Goal: Task Accomplishment & Management: Manage account settings

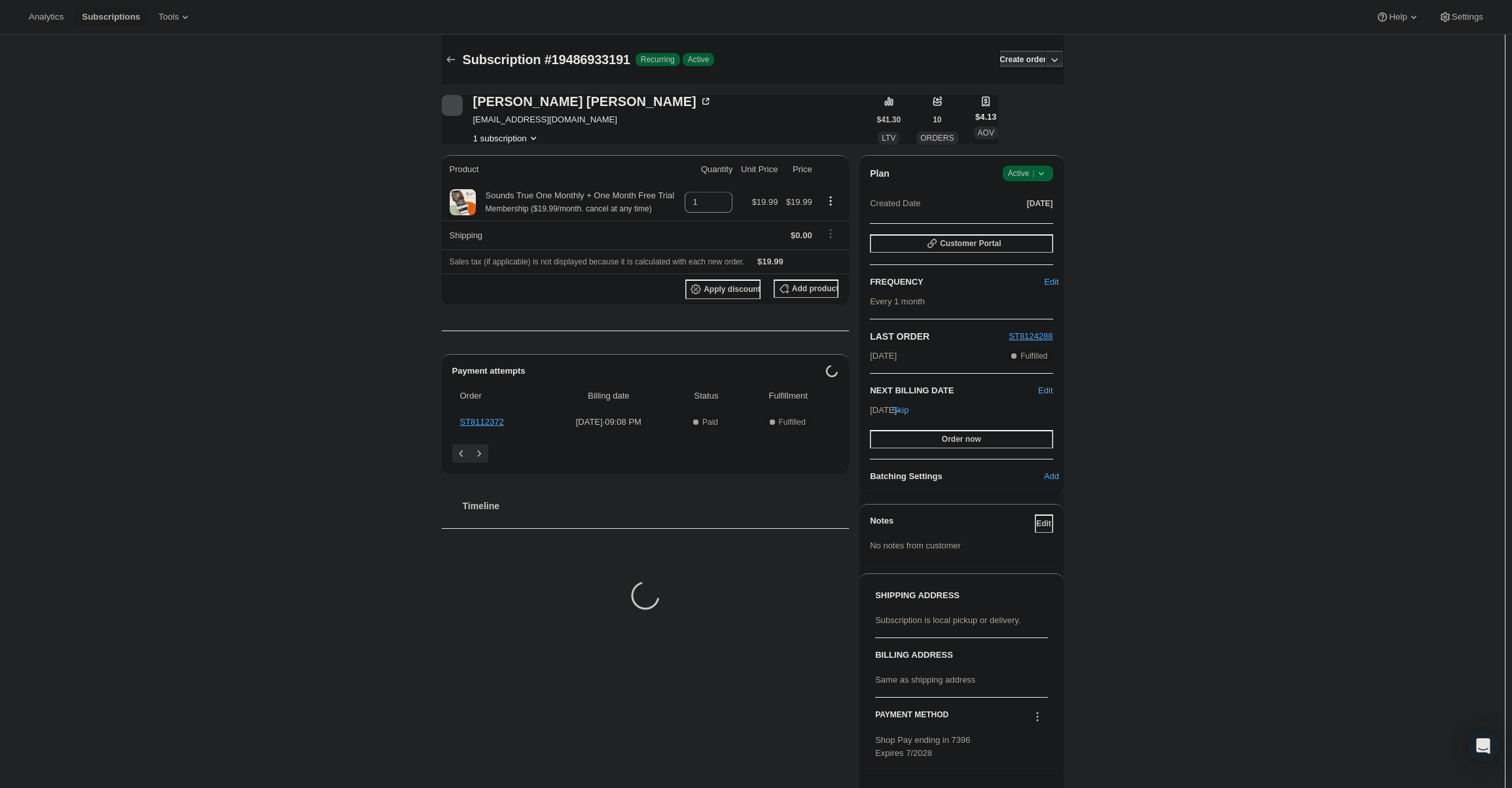
click at [1031, 164] on div "Plan Success Active | Created Date Aug 3, 2025 Customer Portal FREQUENCY Edit E…" at bounding box center [960, 324] width 204 height 338
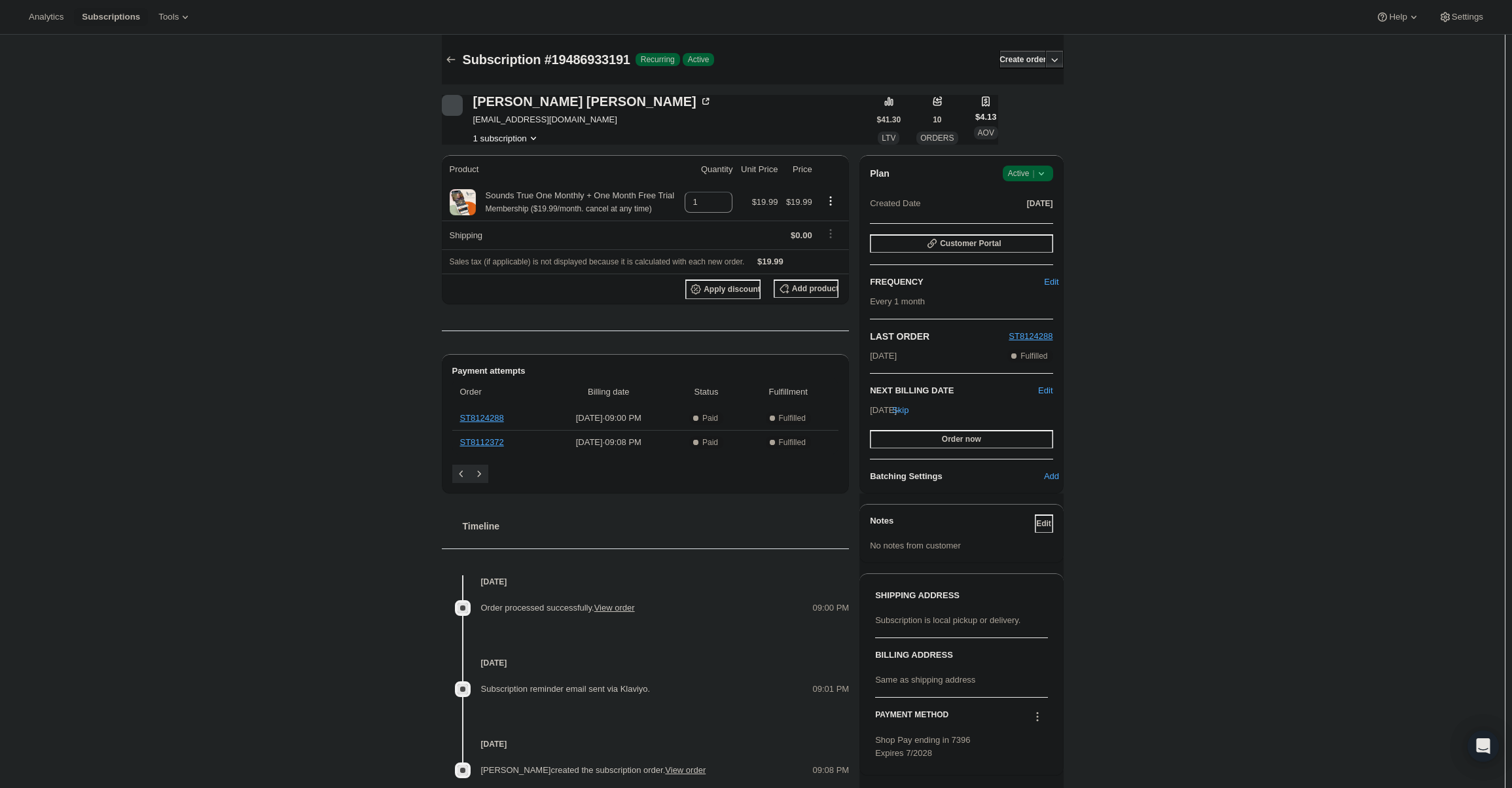
click at [1034, 169] on span "Active |" at bounding box center [1028, 174] width 40 height 13
click at [1014, 227] on span "Cancel subscription" at bounding box center [1031, 222] width 74 height 13
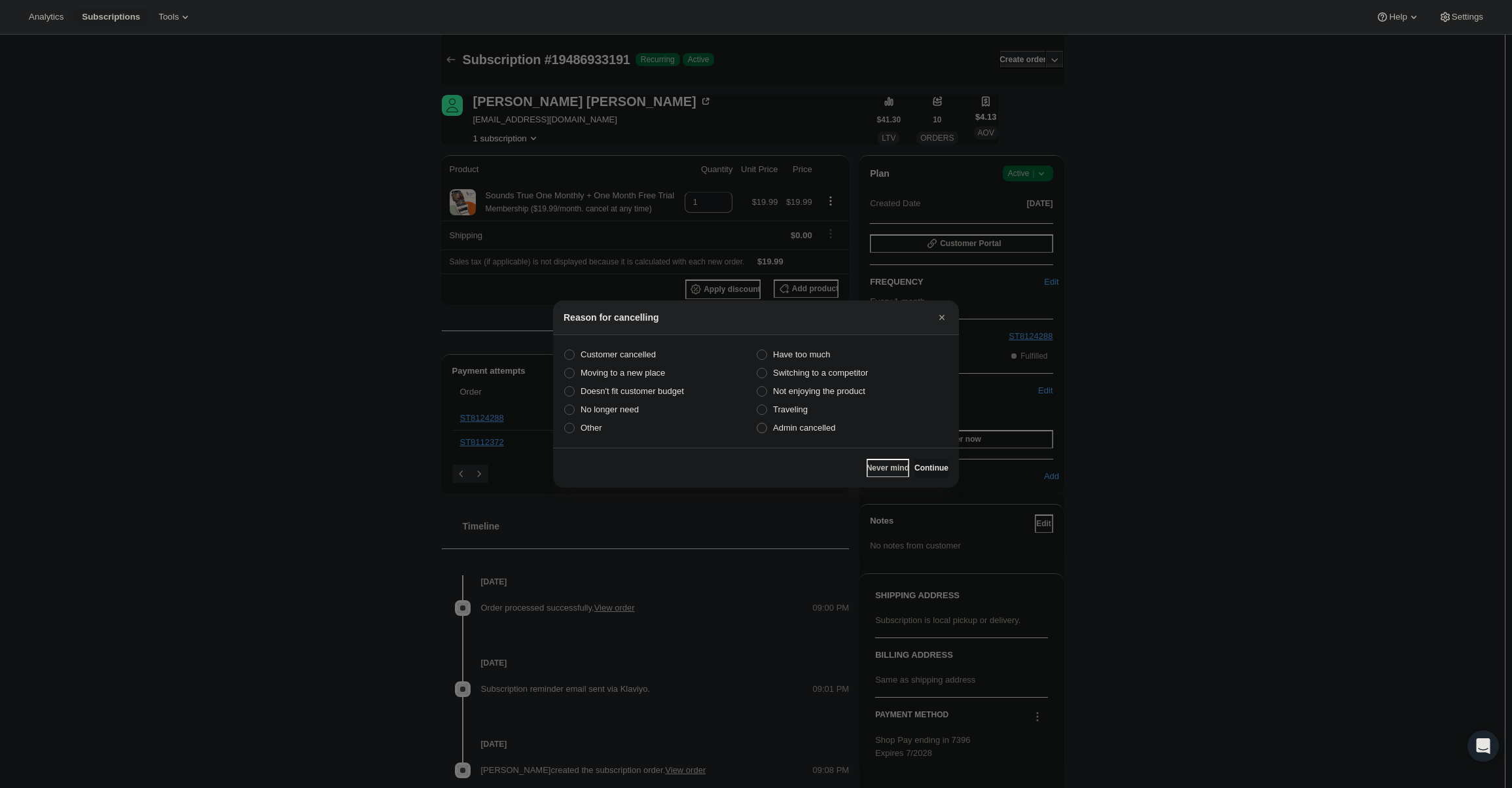
click at [826, 431] on span "Admin cancelled" at bounding box center [803, 428] width 62 height 10
click at [757, 424] on input "Admin cancelled" at bounding box center [757, 423] width 1 height 1
radio input "true"
click at [920, 476] on button "Continue" at bounding box center [930, 468] width 34 height 18
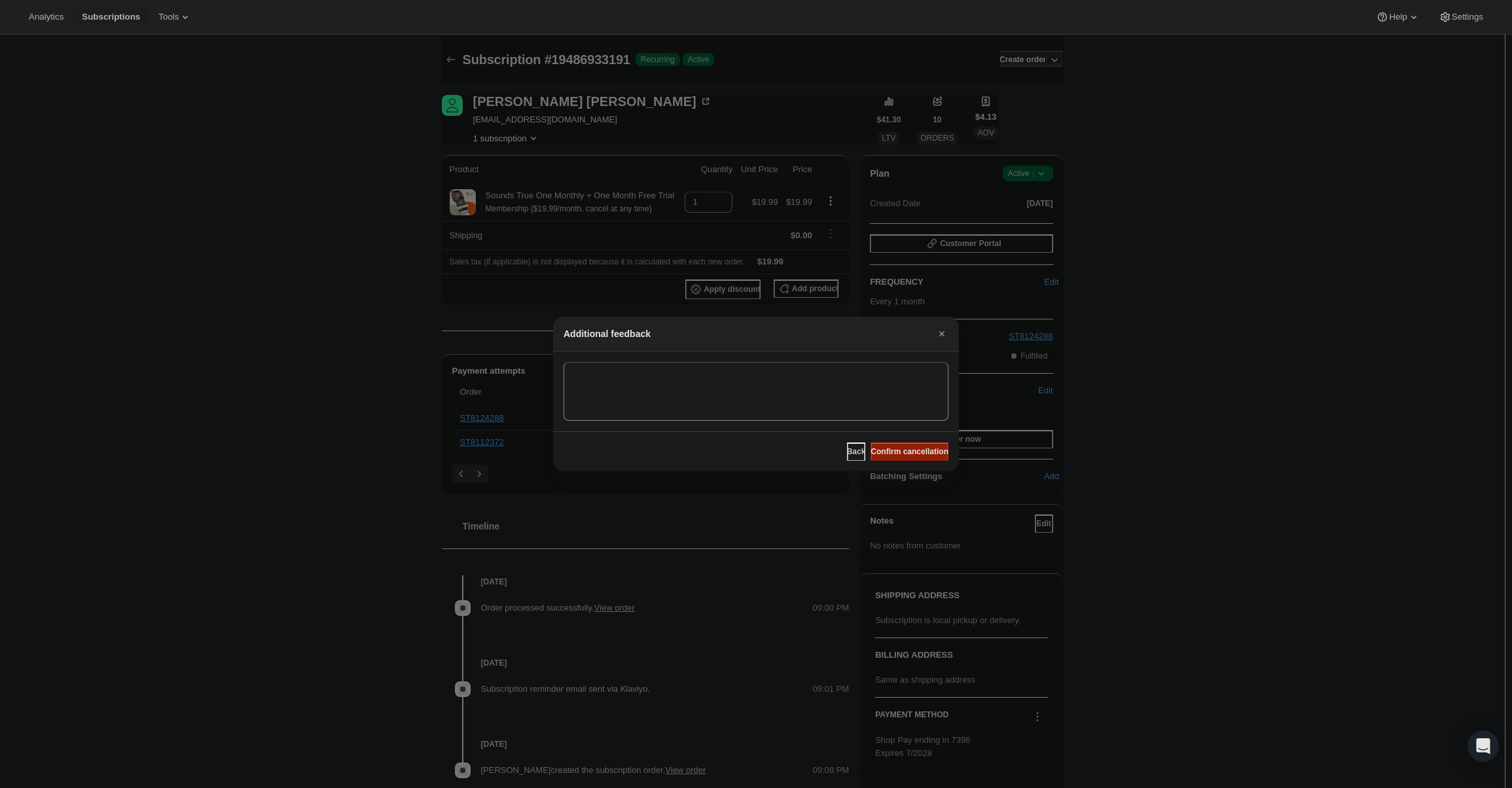
click at [918, 458] on button "Confirm cancellation" at bounding box center [910, 452] width 78 height 18
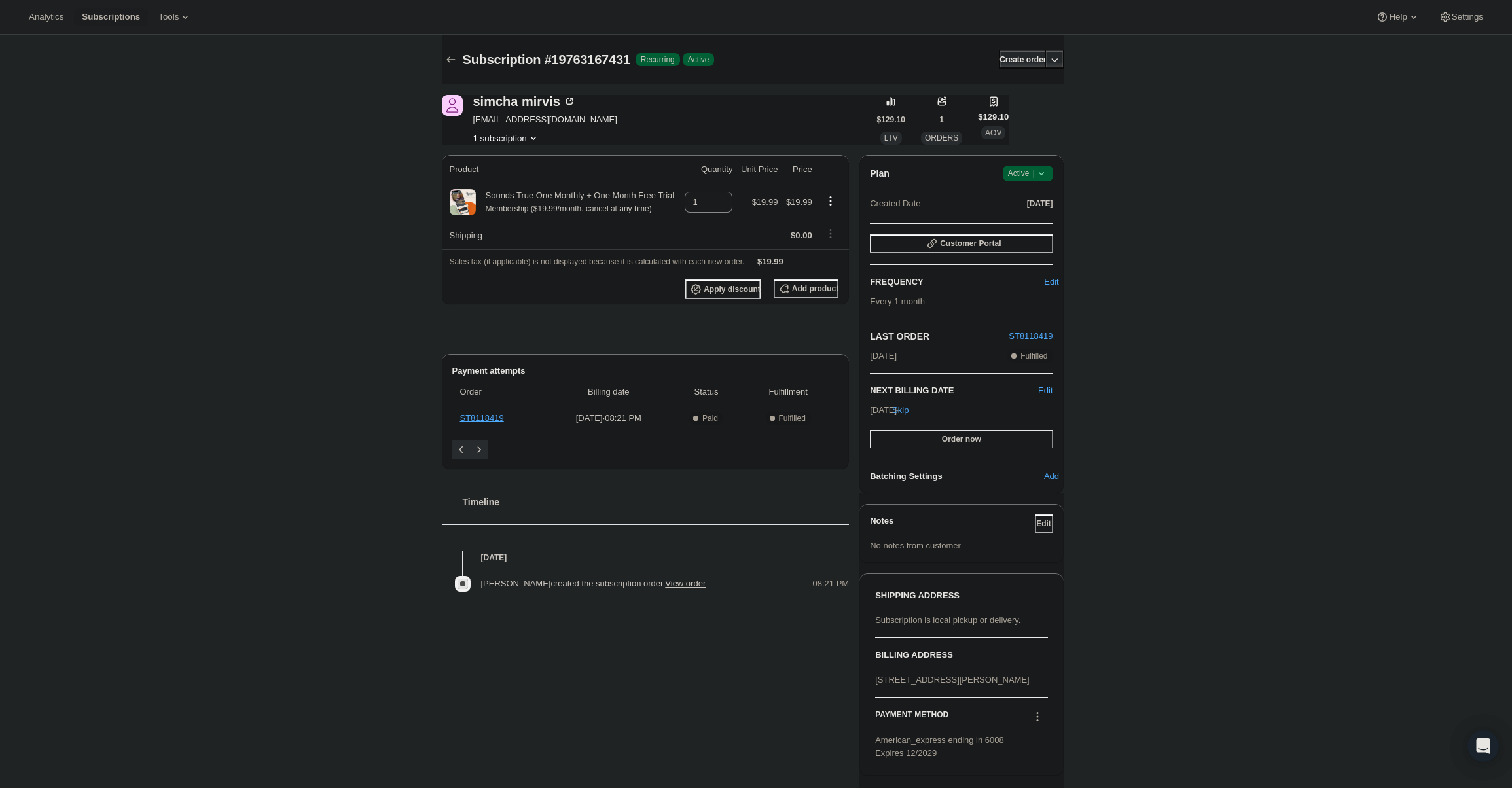
click at [1034, 181] on div "Plan Success Active | Created Date Aug 20, 2025" at bounding box center [961, 189] width 183 height 47
click at [1034, 182] on div "Plan Success Active | Created Date Aug 20, 2025" at bounding box center [961, 189] width 183 height 47
click at [1034, 178] on span "|" at bounding box center [1033, 173] width 2 height 11
click at [1041, 220] on span "Cancel subscription" at bounding box center [1031, 222] width 74 height 10
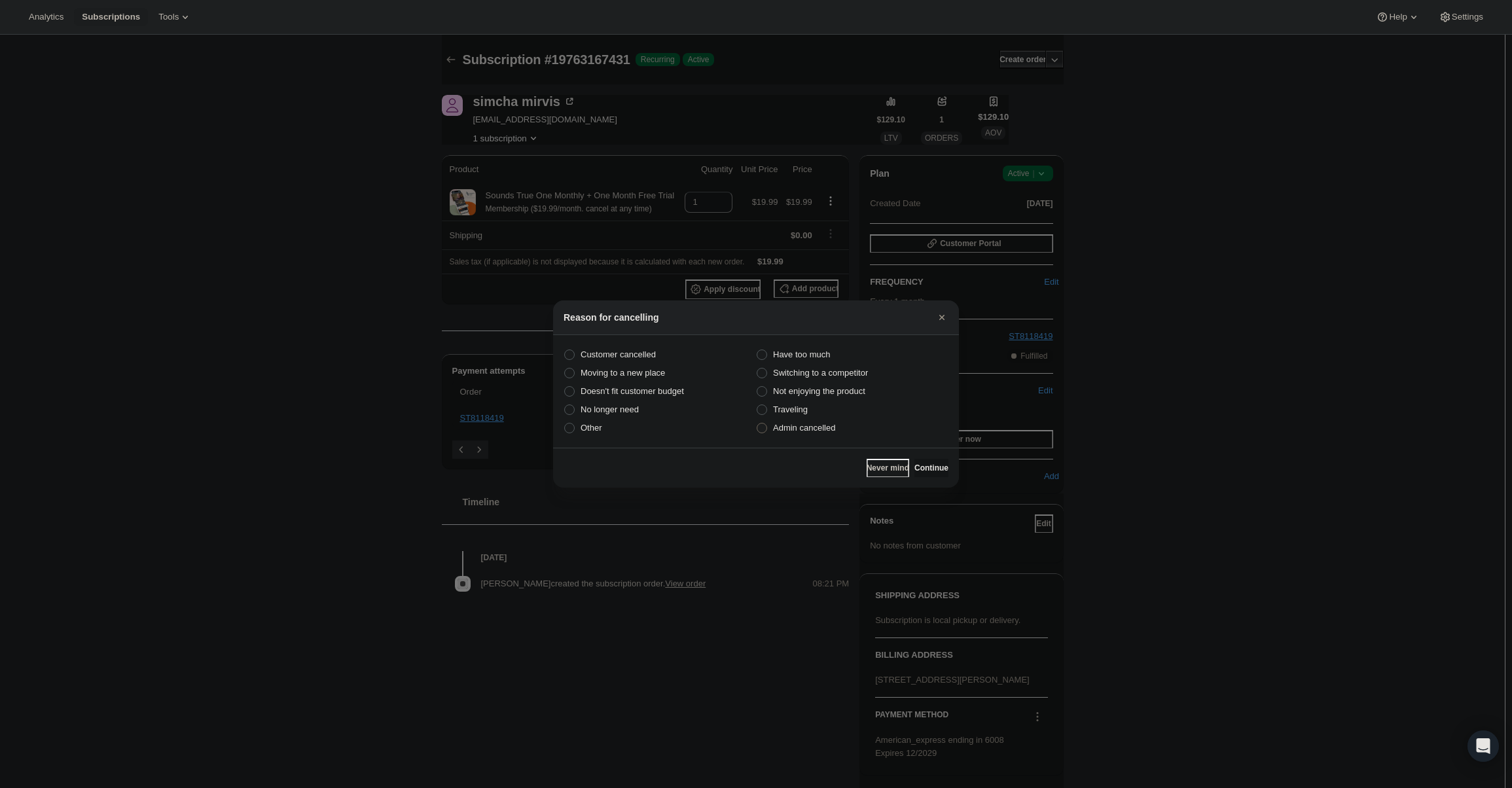
click at [813, 426] on span "Admin cancelled" at bounding box center [803, 428] width 62 height 10
click at [757, 424] on input "Admin cancelled" at bounding box center [757, 423] width 1 height 1
radio input "true"
click at [925, 466] on span "Continue" at bounding box center [930, 468] width 34 height 11
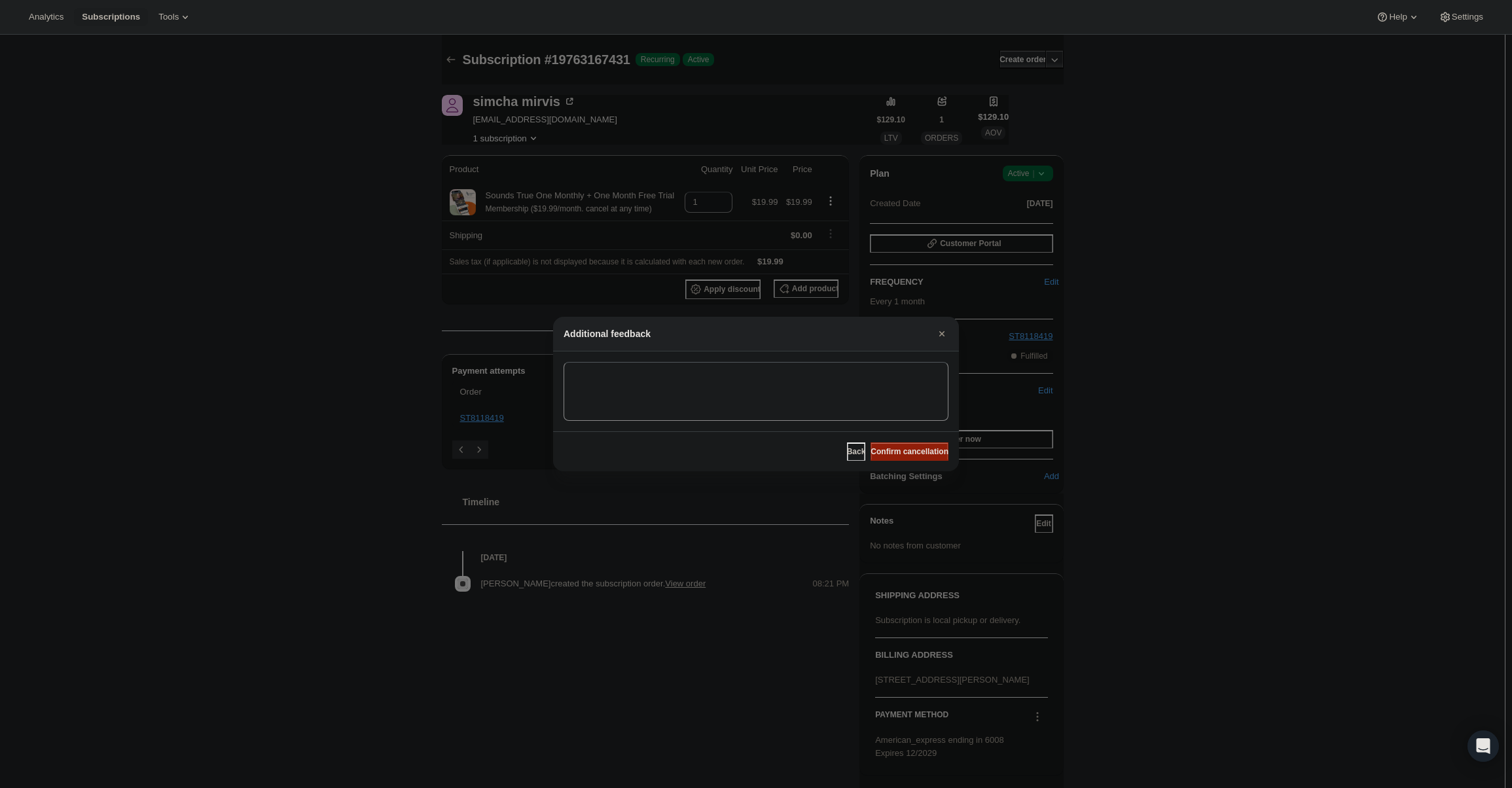
click at [917, 457] on button "Confirm cancellation" at bounding box center [910, 452] width 78 height 18
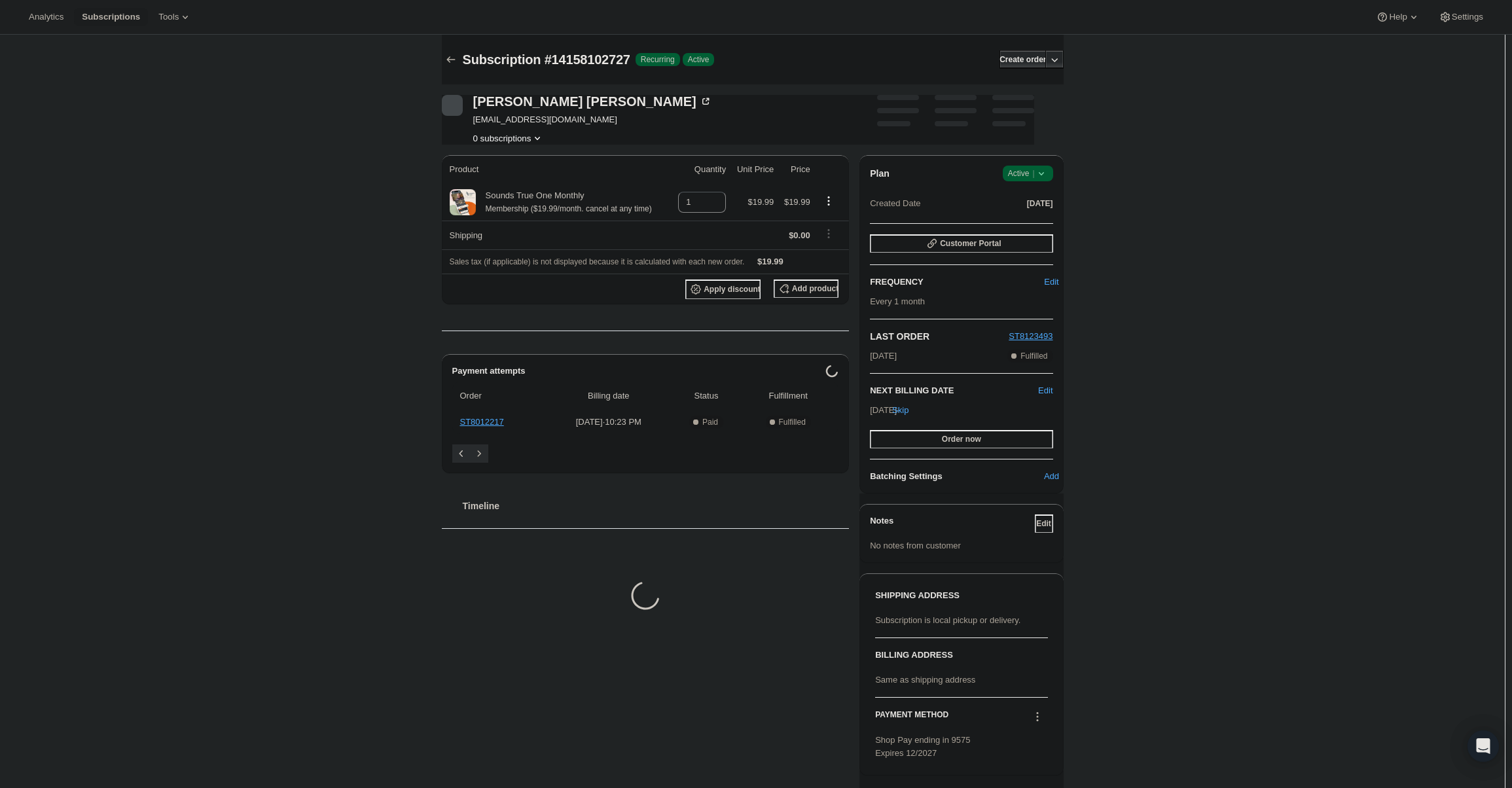
click at [1042, 183] on div "Plan Success Active | Created Date [DATE]" at bounding box center [961, 189] width 183 height 47
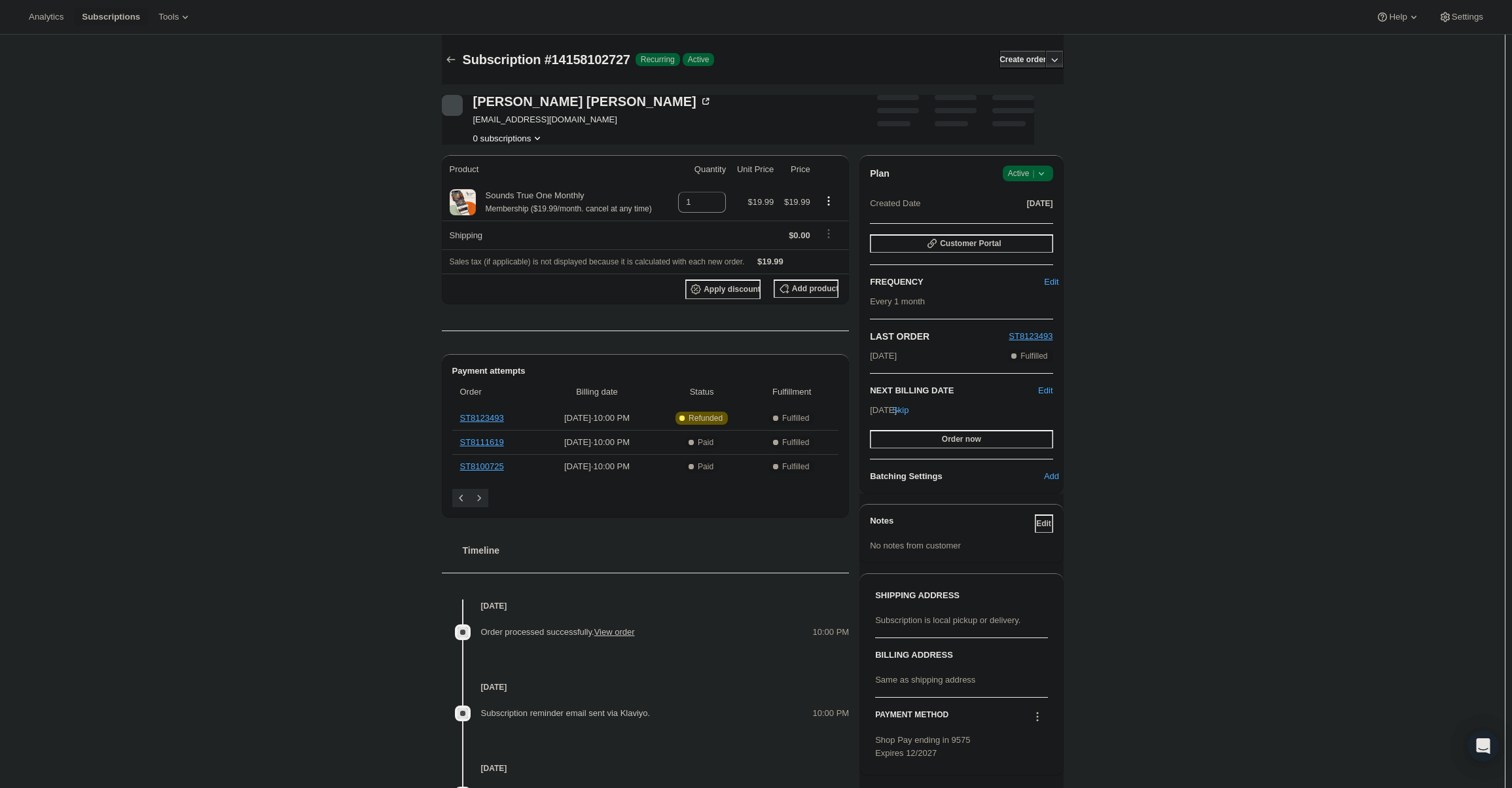
click at [1043, 180] on icon at bounding box center [1041, 174] width 13 height 13
click at [1036, 224] on span "Cancel subscription" at bounding box center [1031, 222] width 74 height 10
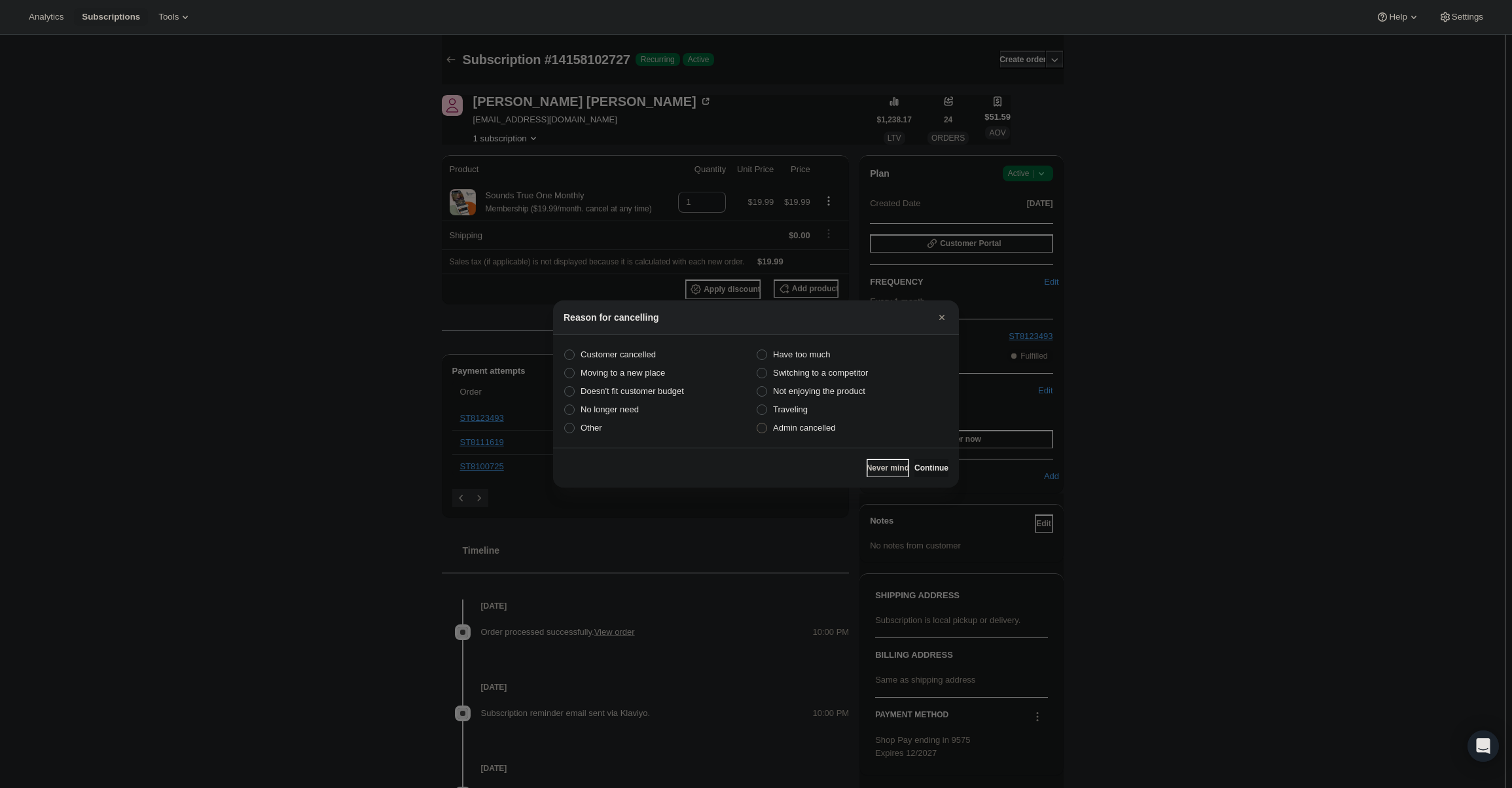
click at [835, 424] on label "Admin cancelled" at bounding box center [852, 428] width 193 height 18
click at [757, 424] on input "Admin cancelled" at bounding box center [757, 423] width 1 height 1
radio input "true"
click at [926, 460] on button "Continue" at bounding box center [930, 468] width 34 height 18
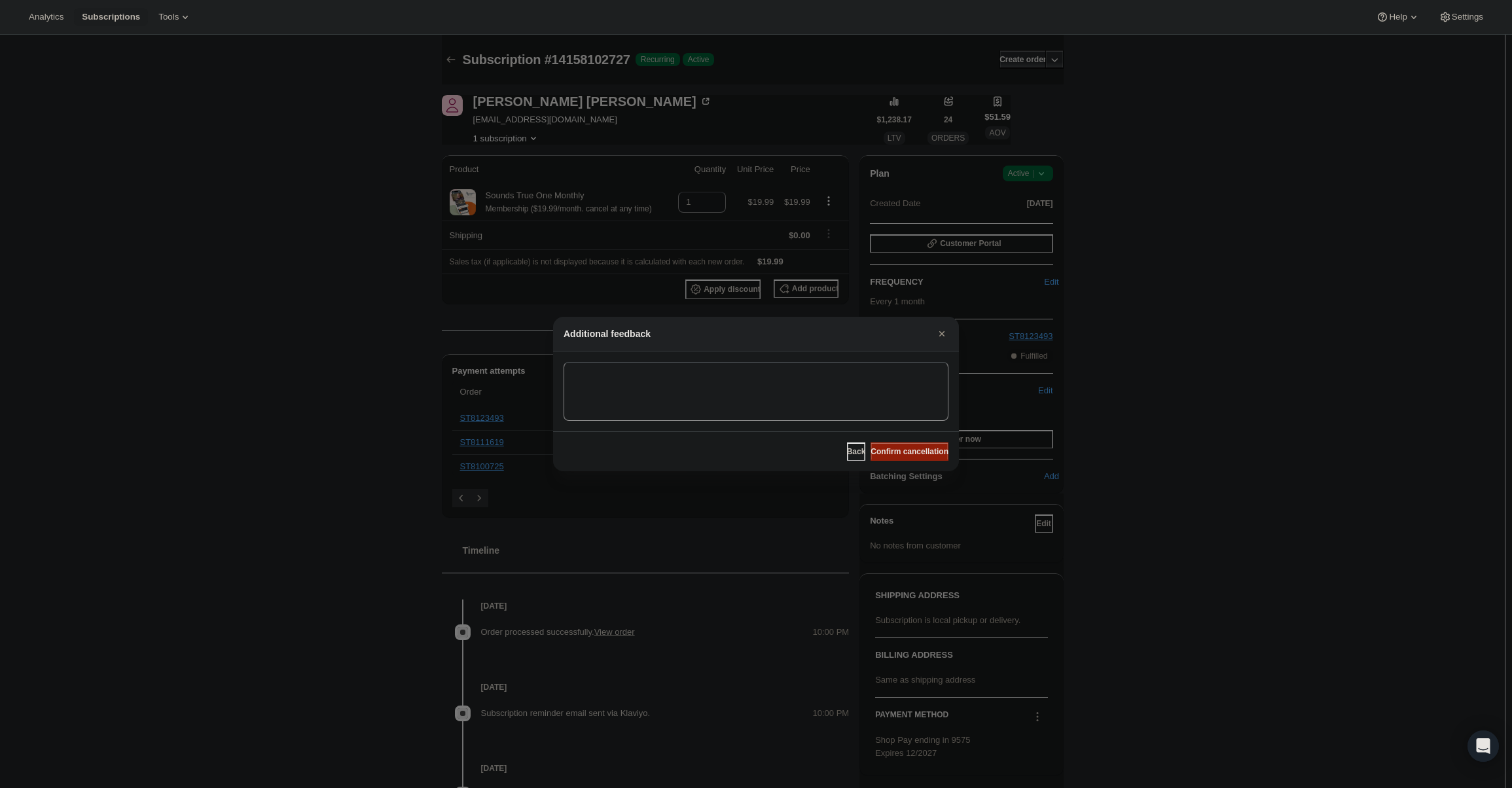
click at [921, 445] on button "Confirm cancellation" at bounding box center [910, 452] width 78 height 18
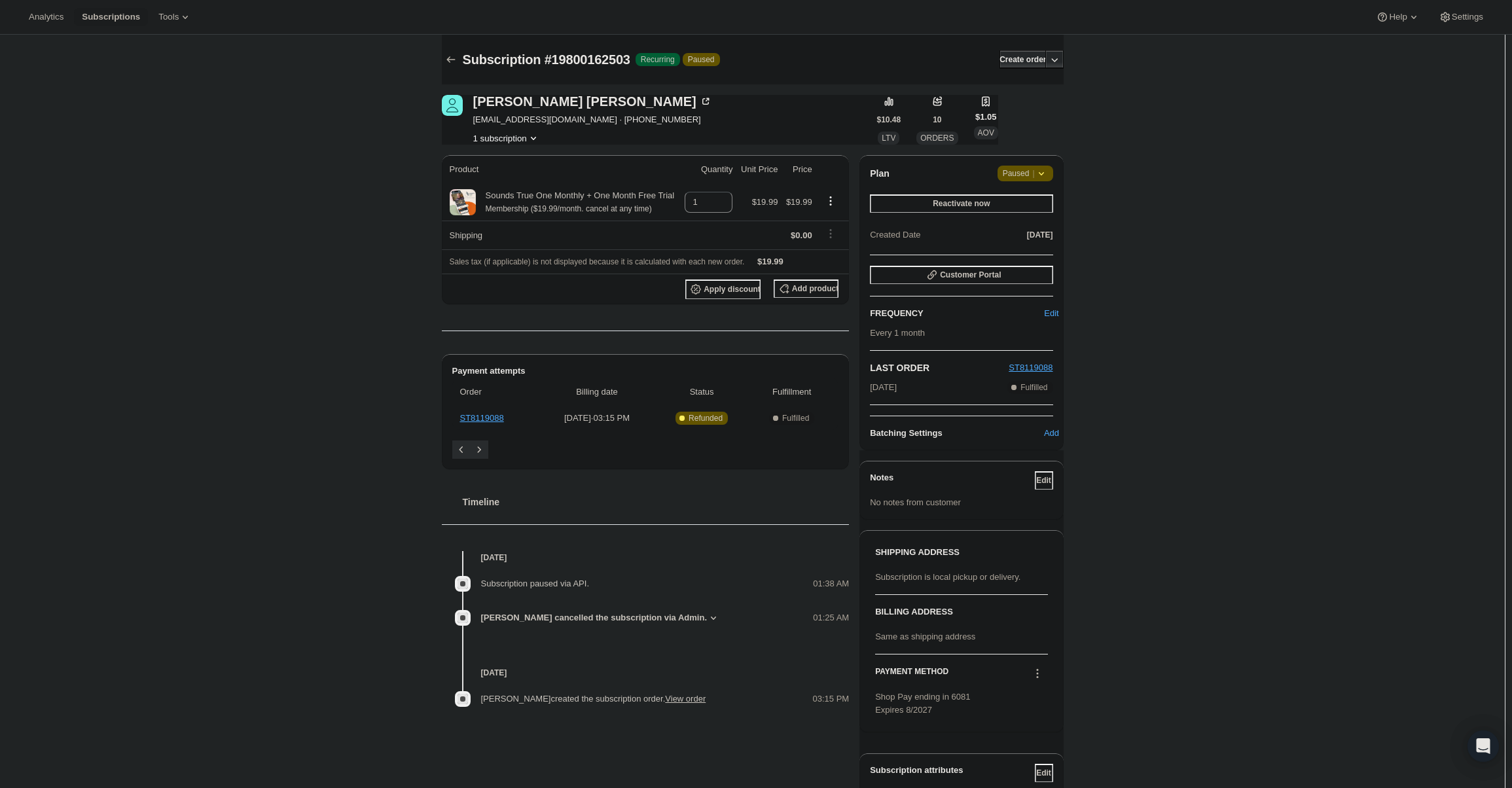
click at [1033, 170] on span "Paused |" at bounding box center [1025, 174] width 45 height 13
click at [1035, 201] on span "Cancel subscription" at bounding box center [1029, 199] width 74 height 10
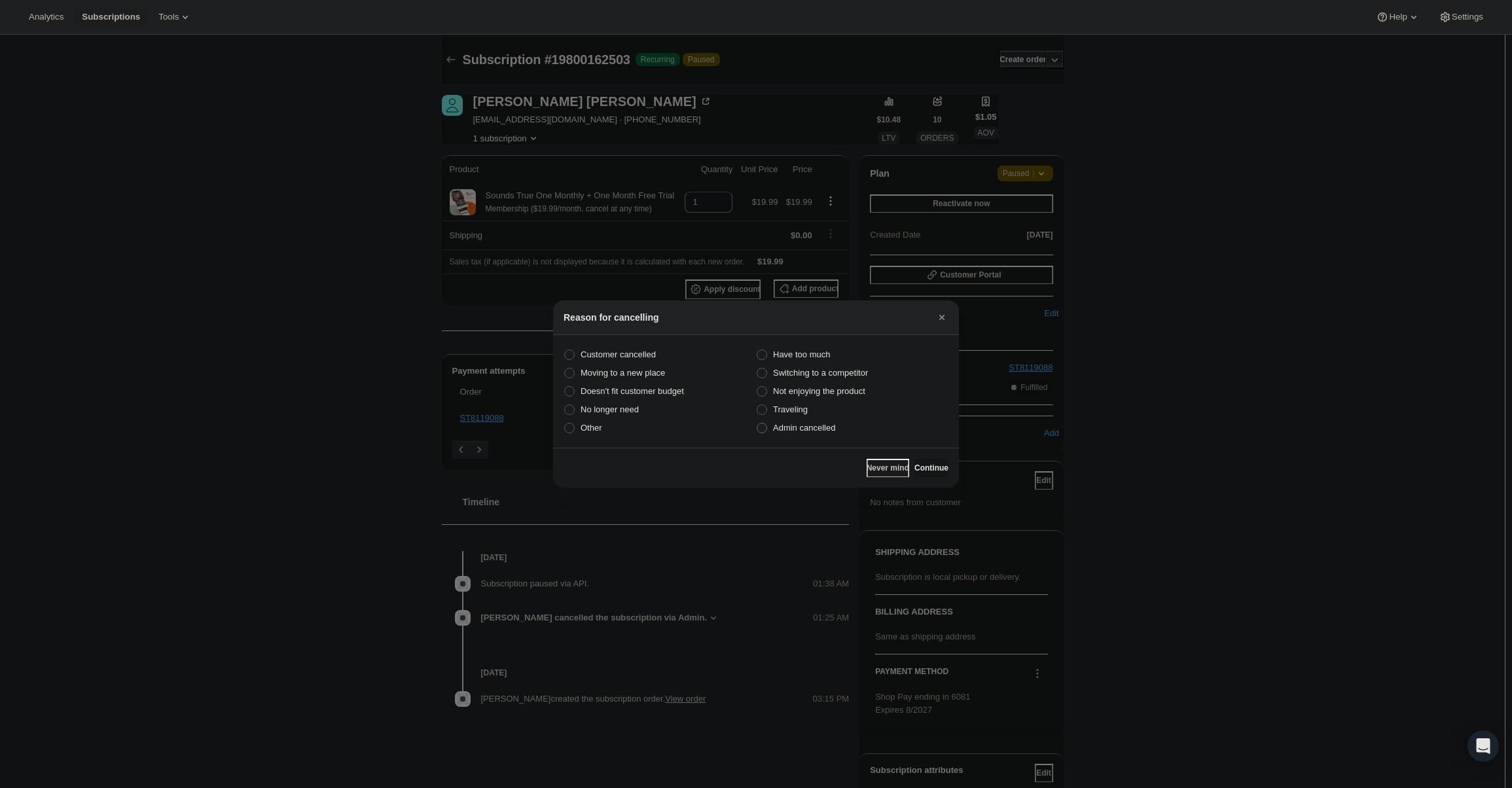
click at [842, 426] on label "Admin cancelled" at bounding box center [852, 428] width 193 height 18
click at [757, 424] on input "Admin cancelled" at bounding box center [757, 423] width 1 height 1
radio input "true"
click at [914, 465] on button "Continue" at bounding box center [930, 468] width 34 height 18
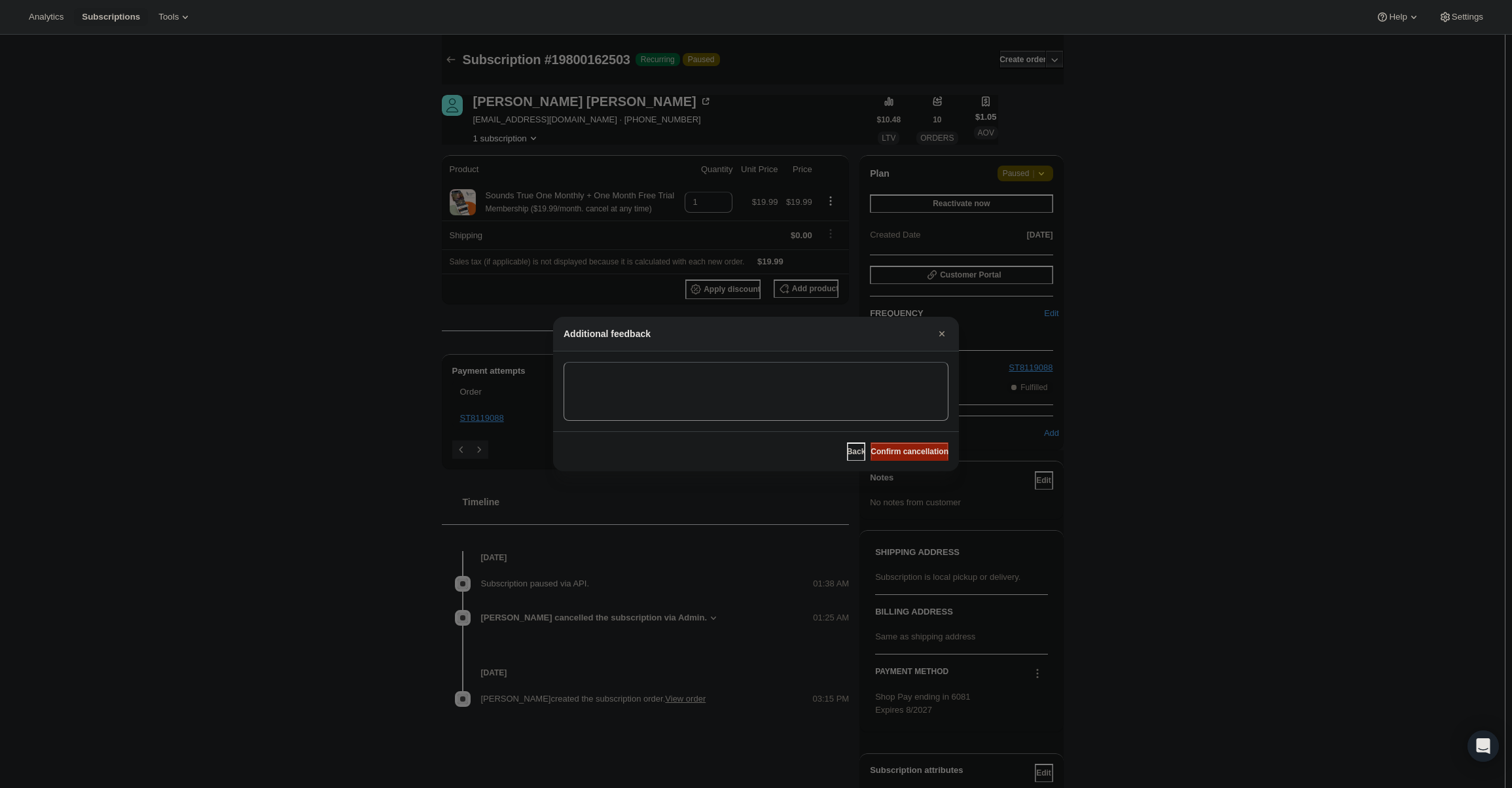
click at [910, 455] on span "Confirm cancellation" at bounding box center [910, 451] width 78 height 11
